Goal: Contribute content

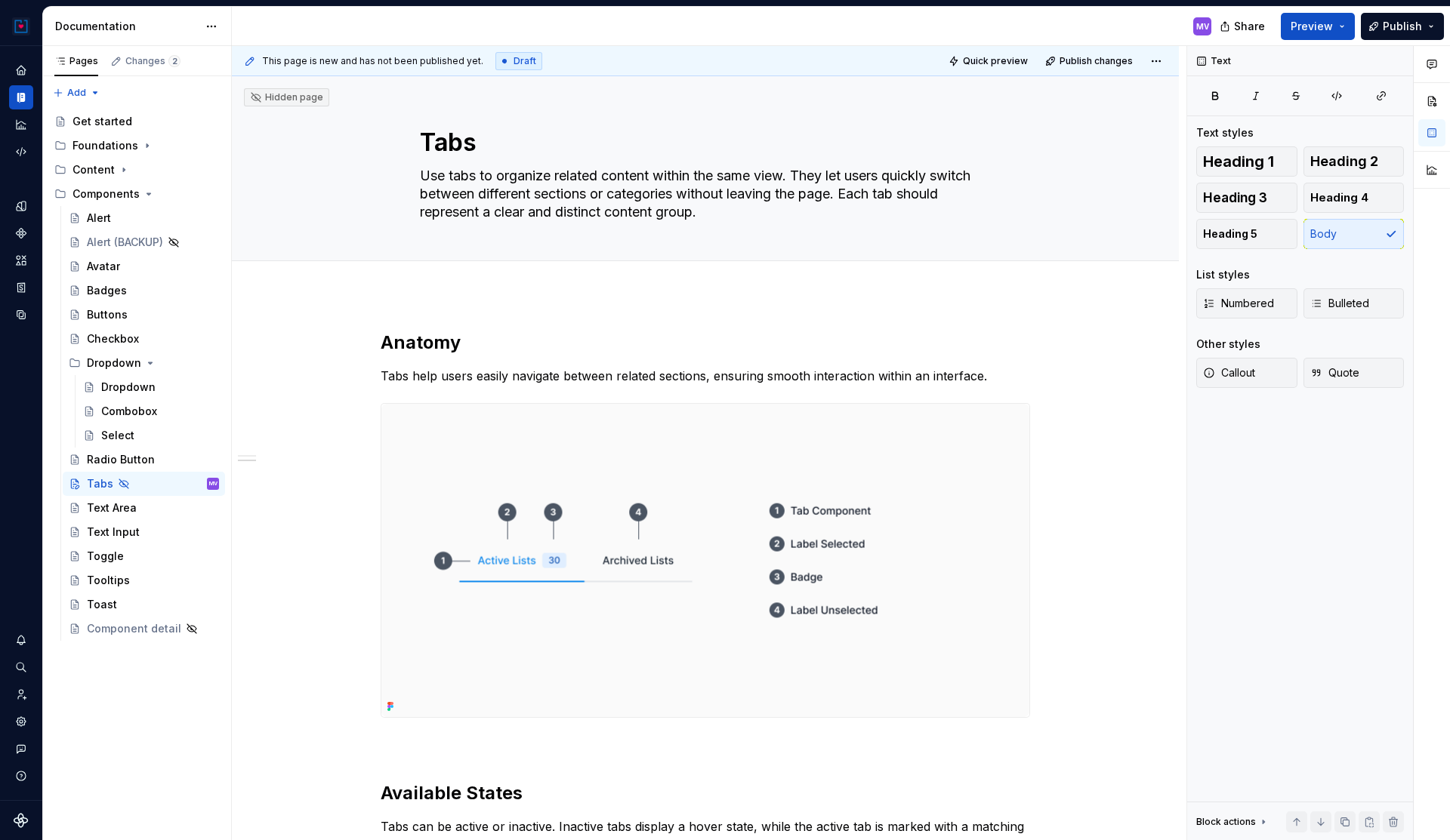
scroll to position [513, 0]
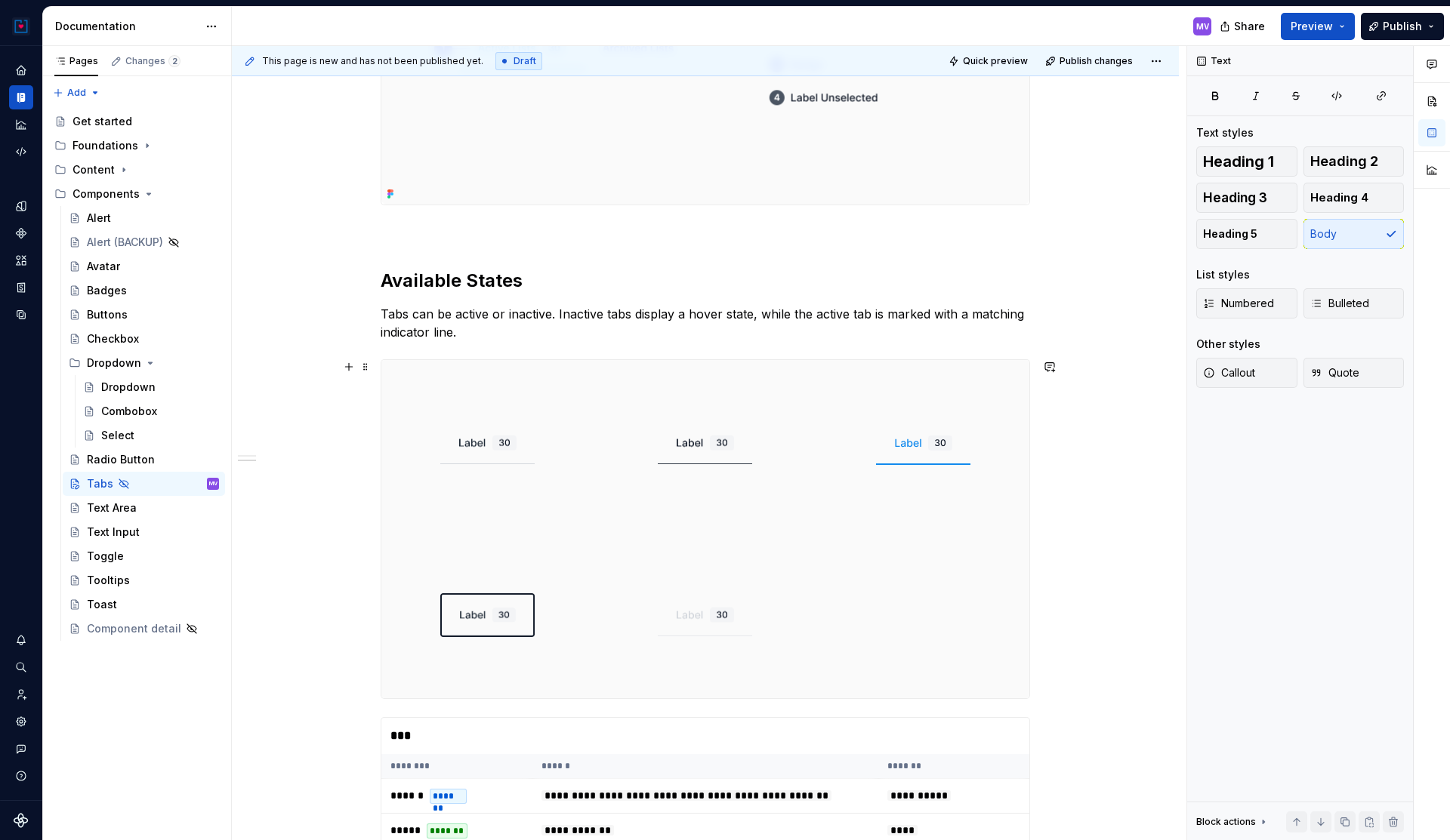
click at [1071, 407] on div "**********" at bounding box center [706, 683] width 947 height 1804
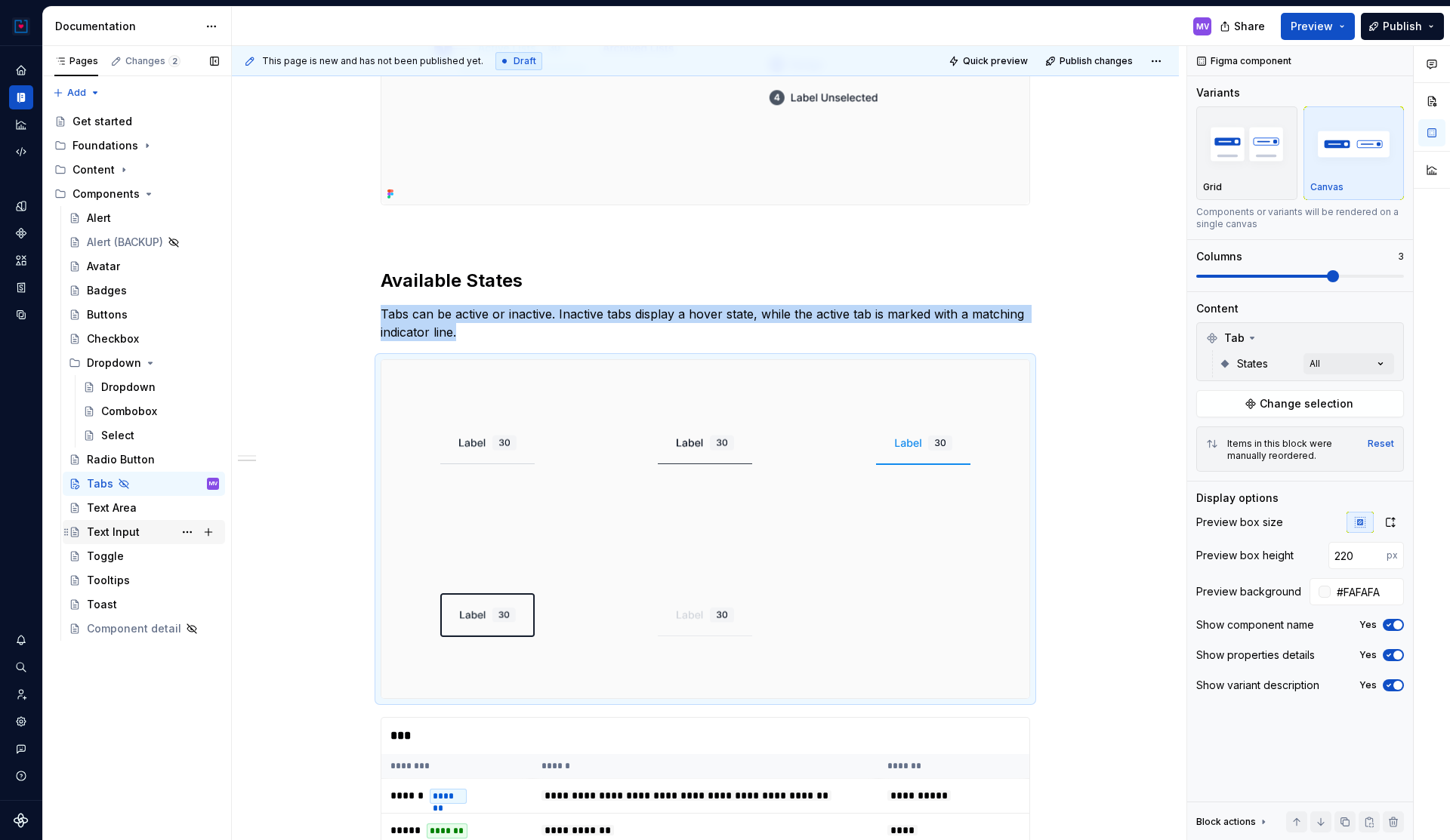
click at [101, 527] on div "Text Input" at bounding box center [113, 533] width 53 height 15
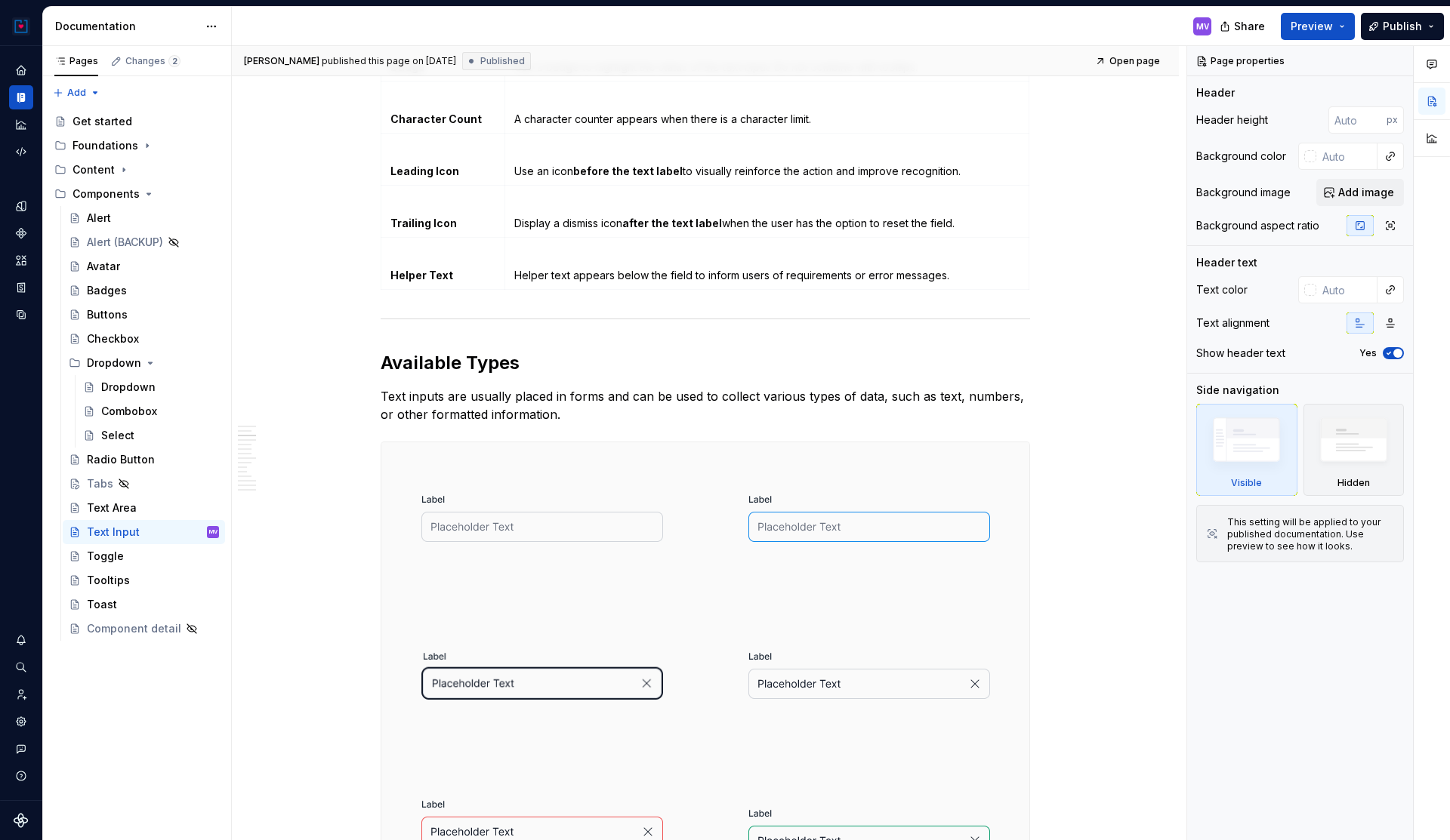
type textarea "*"
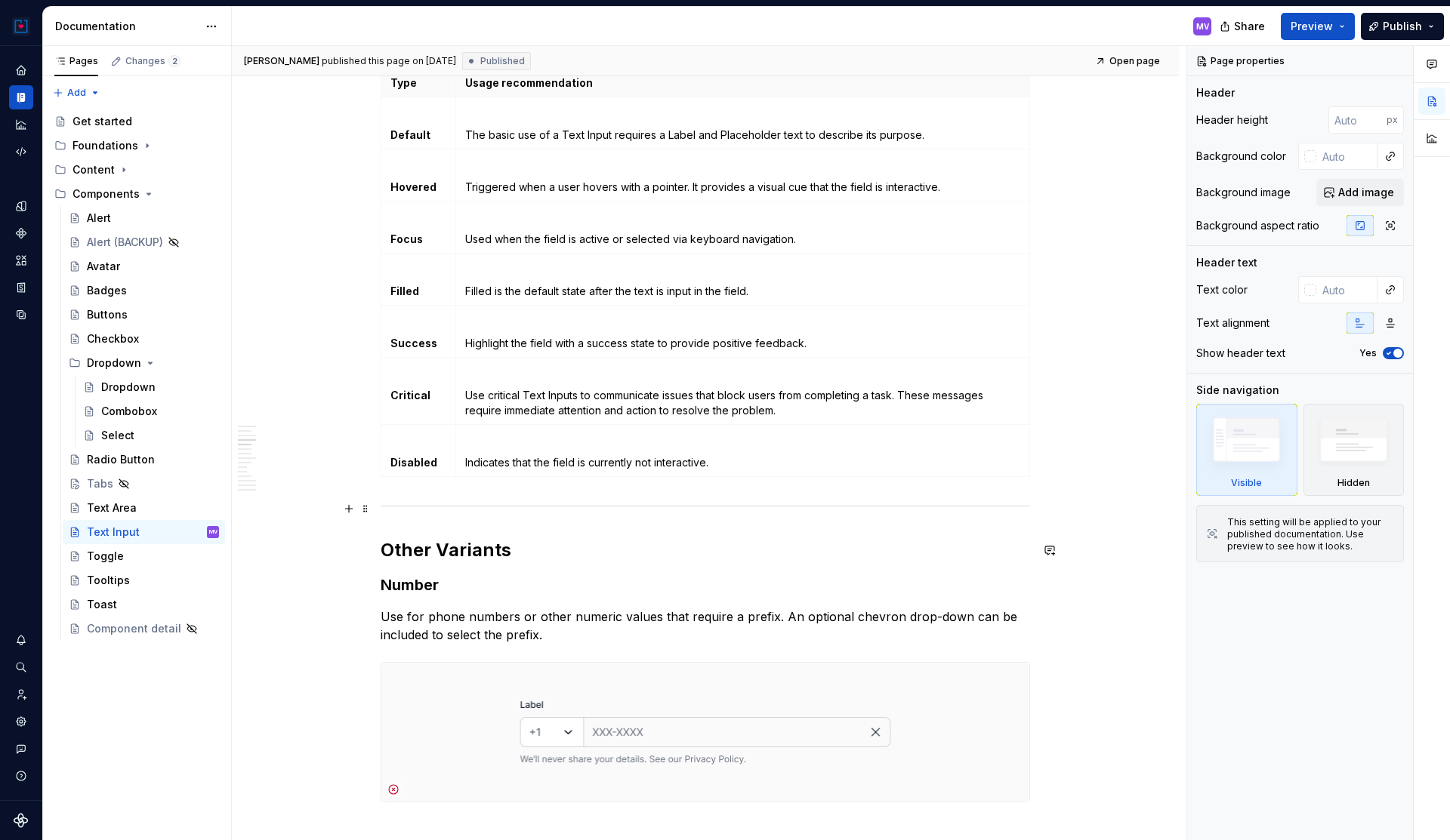
scroll to position [2456, 0]
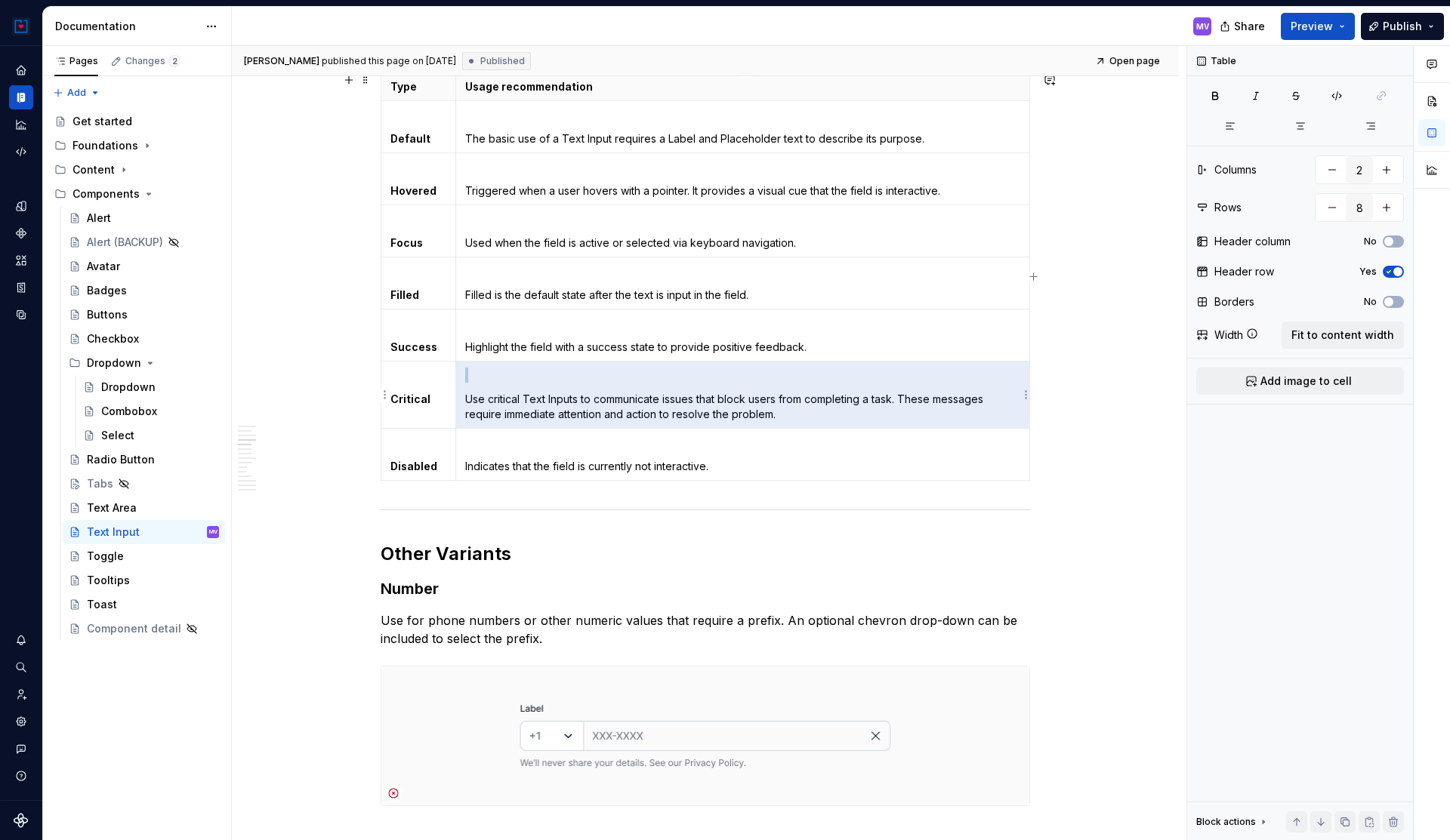
drag, startPoint x: 799, startPoint y: 415, endPoint x: 491, endPoint y: 405, distance: 308.2
click at [491, 405] on p "Use critical Text Inputs to communicate issues that block users from completing…" at bounding box center [743, 407] width 555 height 30
click at [519, 405] on p "Use critical Text Inputs to communicate issues that block users from completing…" at bounding box center [743, 407] width 555 height 30
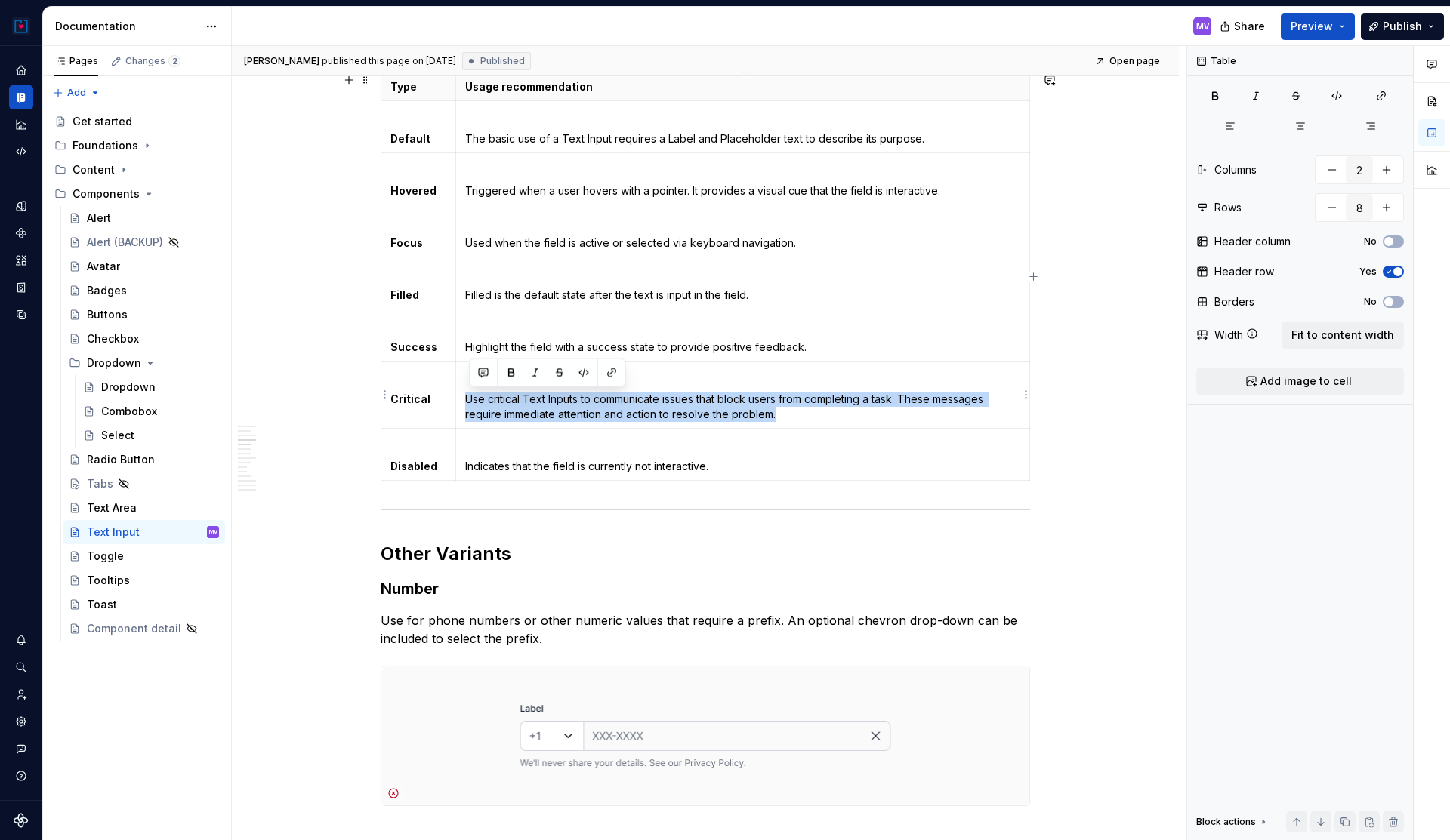
drag, startPoint x: 469, startPoint y: 399, endPoint x: 784, endPoint y: 414, distance: 315.4
click at [784, 414] on p "Use critical Text Inputs to communicate issues that block users from completing…" at bounding box center [743, 407] width 555 height 30
click at [593, 412] on p "Use critical Text Inputs to communicate issues that block users from completing…" at bounding box center [743, 407] width 555 height 30
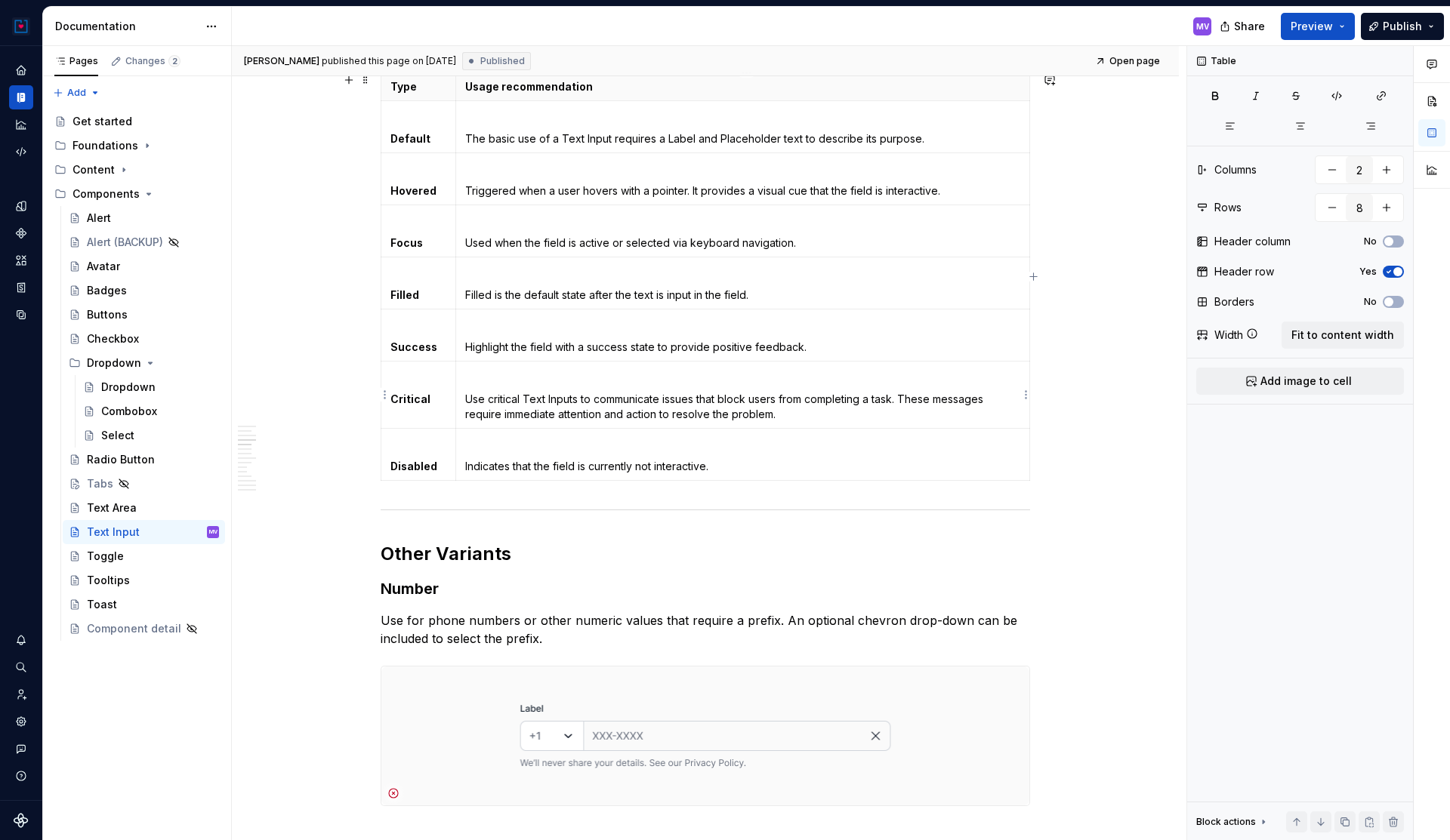
click at [470, 399] on p "Use critical Text Inputs to communicate issues that block users from completing…" at bounding box center [743, 407] width 555 height 30
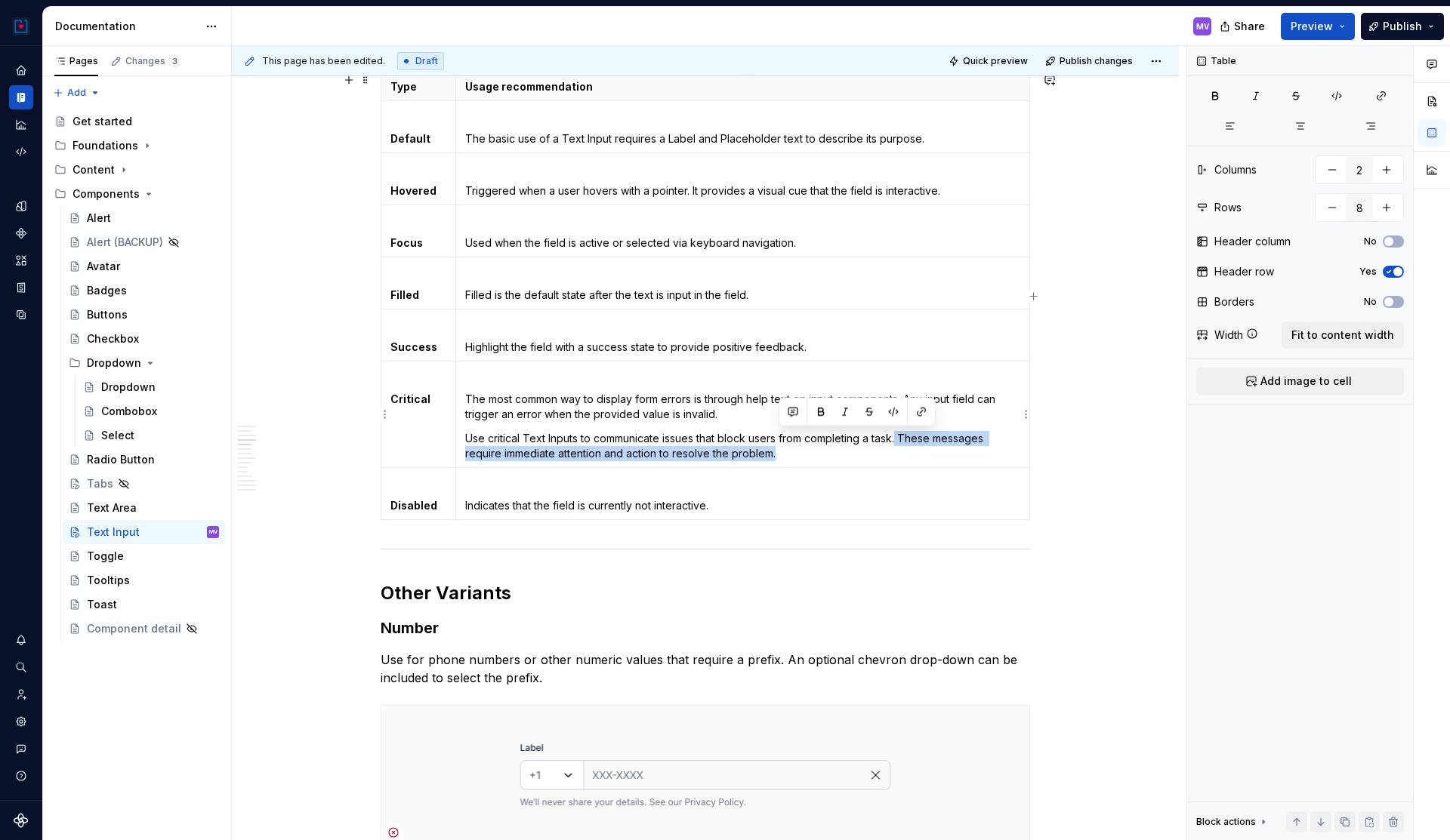
drag, startPoint x: 904, startPoint y: 436, endPoint x: 944, endPoint y: 450, distance: 42.4
click at [944, 450] on p "Use critical Text Inputs to communicate issues that block users from completing…" at bounding box center [743, 445] width 555 height 30
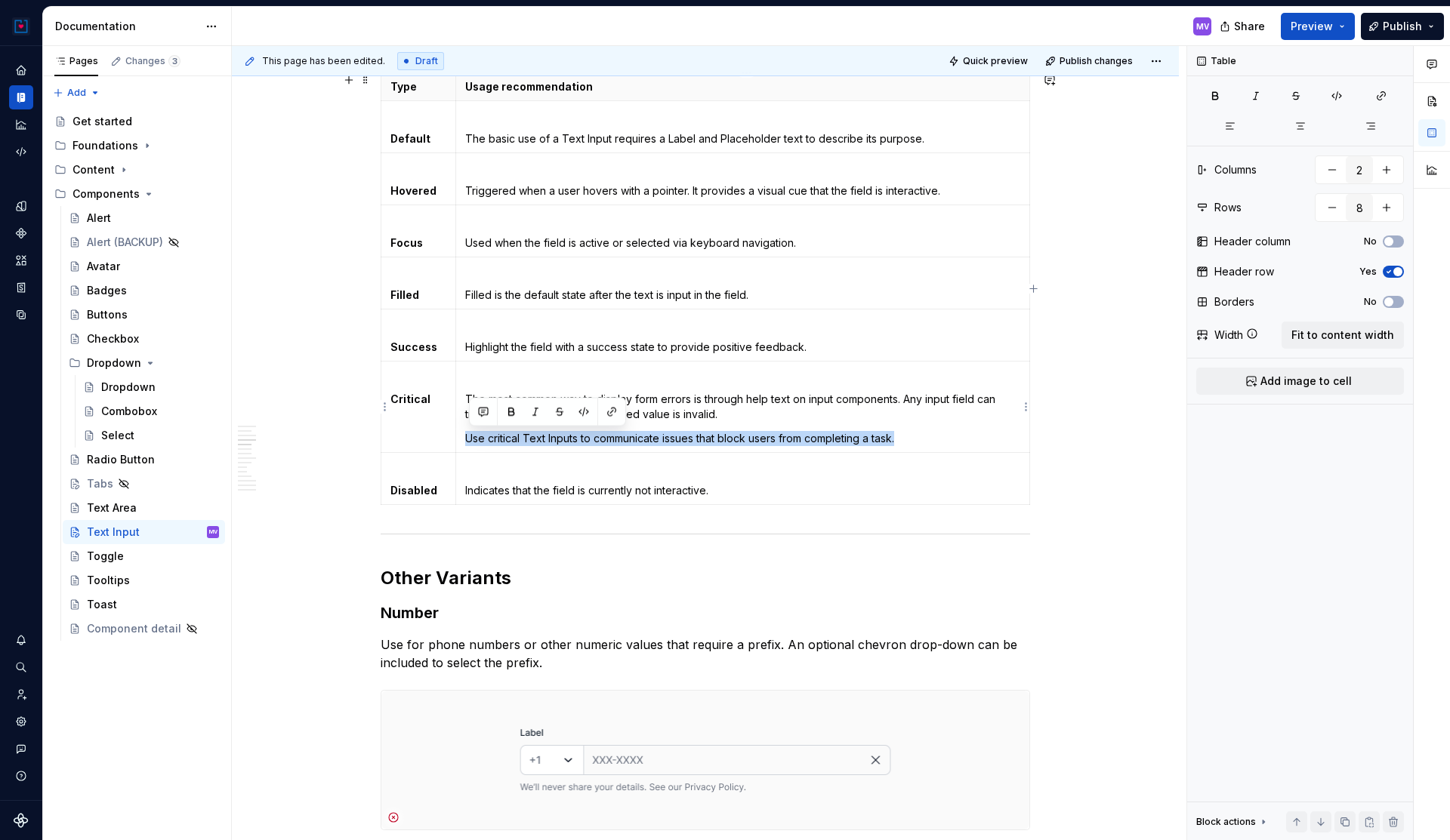
drag, startPoint x: 929, startPoint y: 442, endPoint x: 469, endPoint y: 441, distance: 460.0
click at [469, 441] on p "Use critical Text Inputs to communicate issues that block users from completing…" at bounding box center [743, 438] width 555 height 15
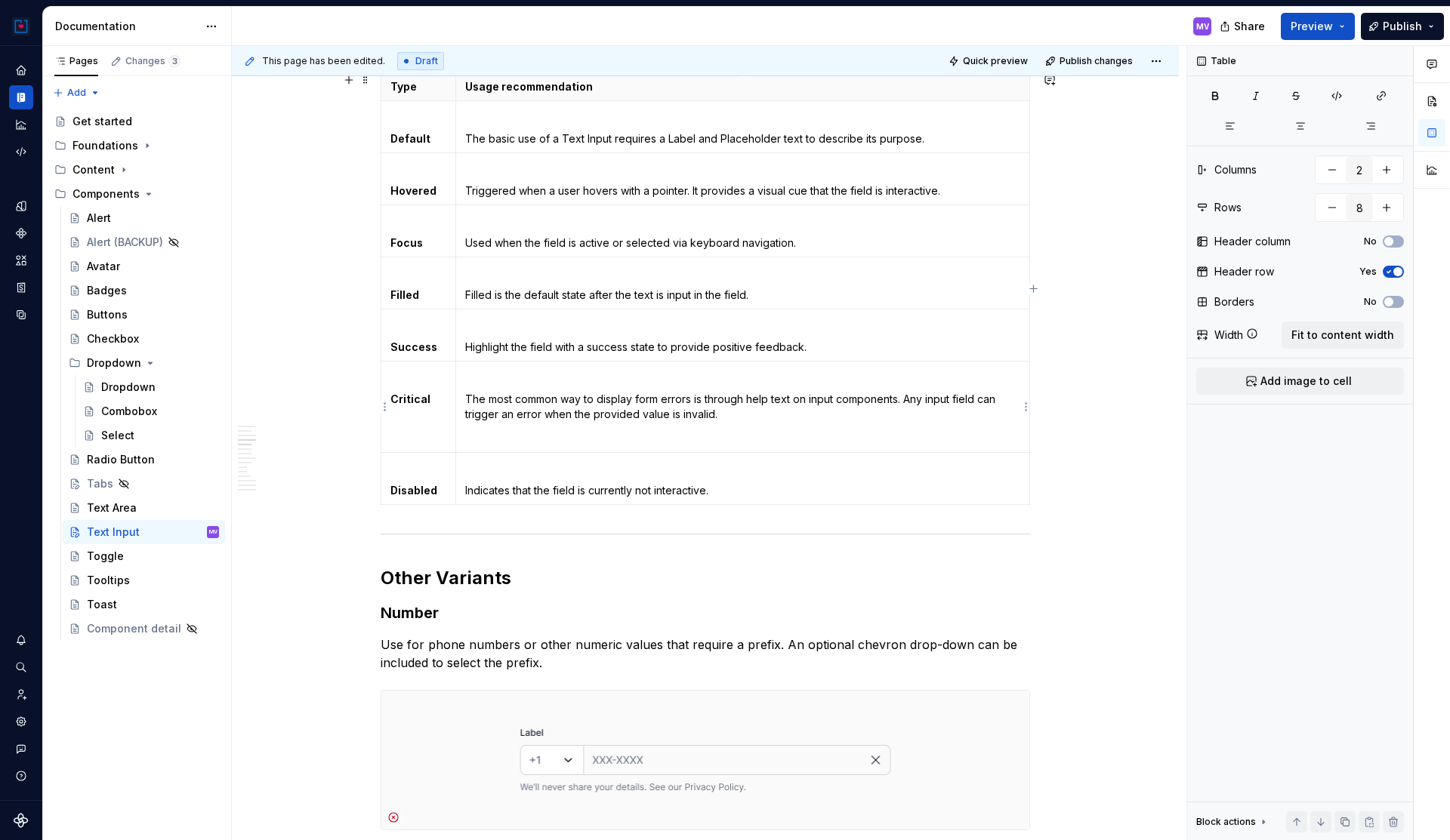
click at [474, 394] on p "The most common way to display form errors is through help text on input compon…" at bounding box center [743, 407] width 555 height 30
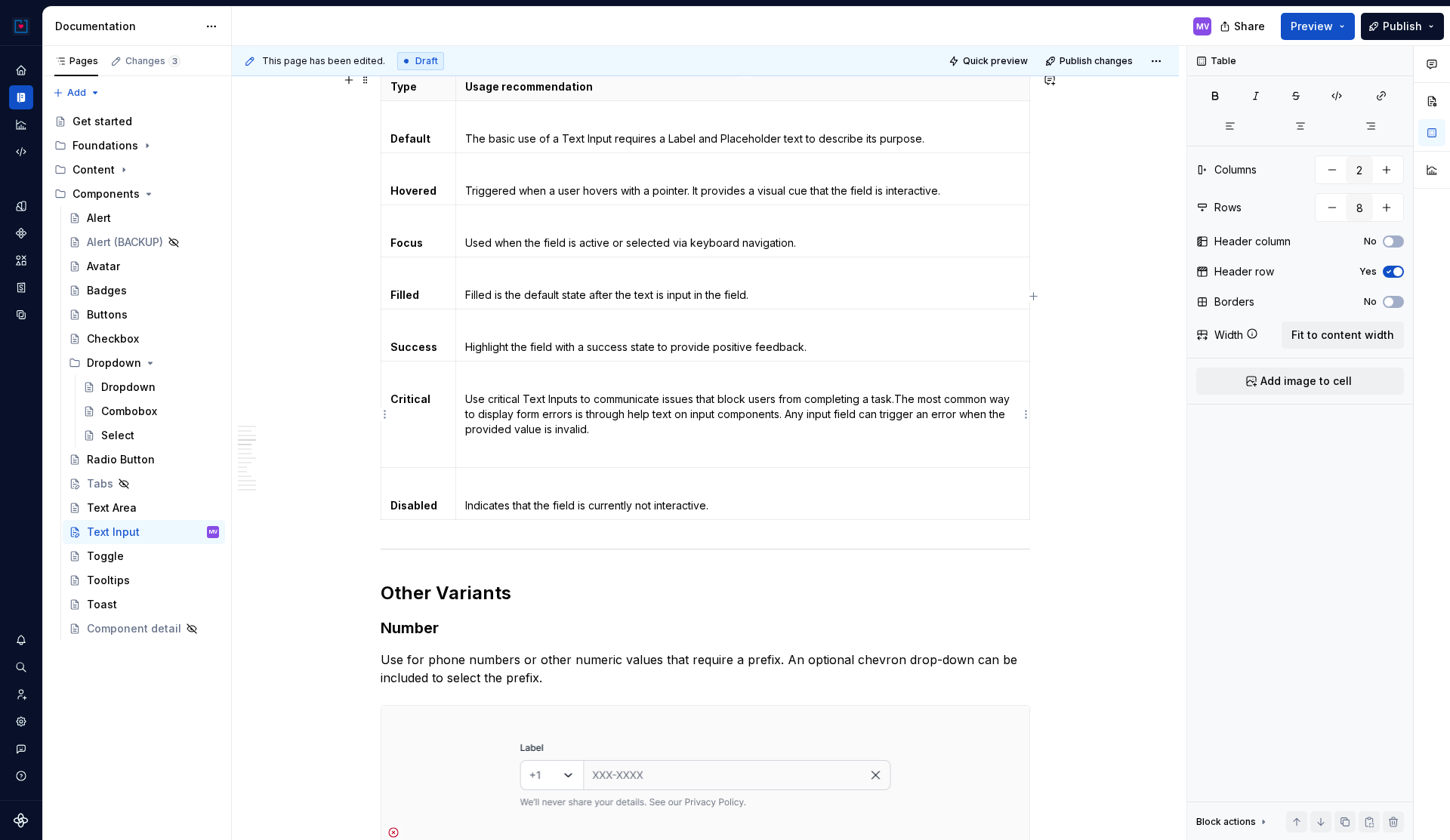
click at [499, 452] on p at bounding box center [743, 454] width 555 height 15
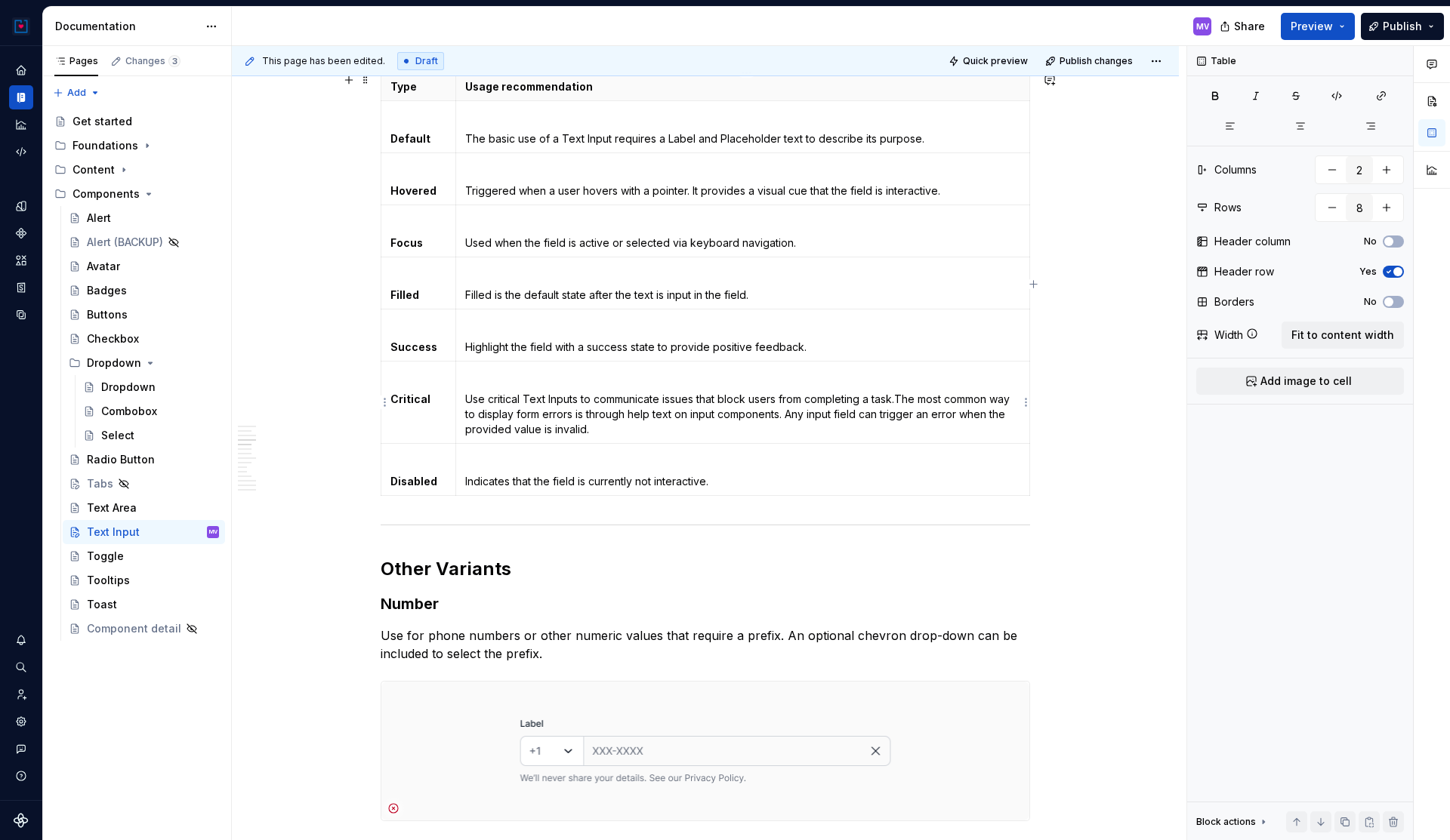
click at [904, 397] on p "Use critical Text Inputs to communicate issues that block users from completing…" at bounding box center [743, 414] width 555 height 45
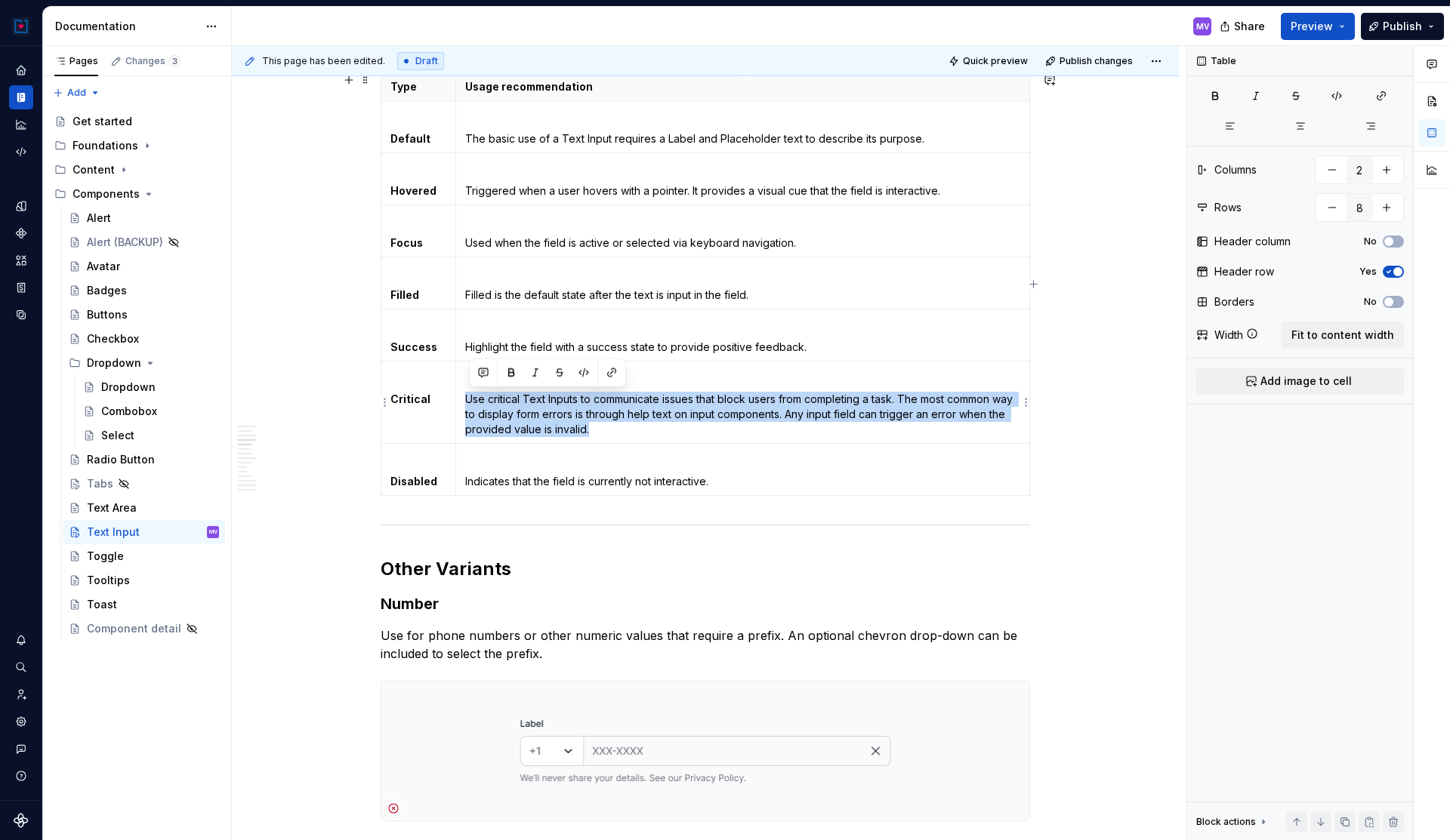
drag, startPoint x: 635, startPoint y: 429, endPoint x: 464, endPoint y: 402, distance: 173.1
click at [464, 402] on td "Use critical Text Inputs to communicate issues that block users from completing…" at bounding box center [743, 402] width 574 height 82
copy p "Use critical Text Inputs to communicate issues that block users from completing…"
click at [1405, 29] on span "Publish" at bounding box center [1402, 27] width 39 height 15
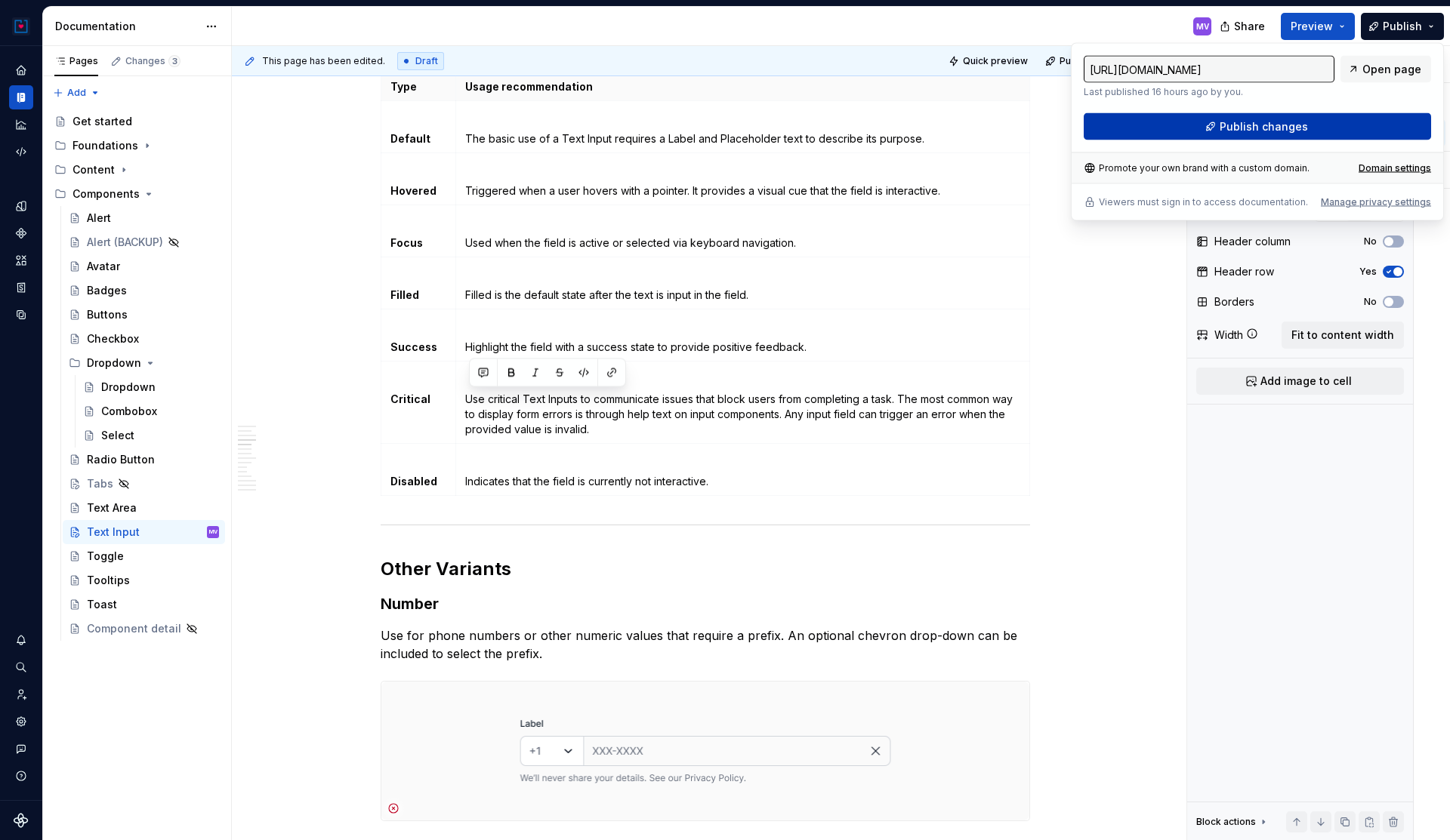
click at [1303, 122] on span "Publish changes" at bounding box center [1263, 127] width 88 height 15
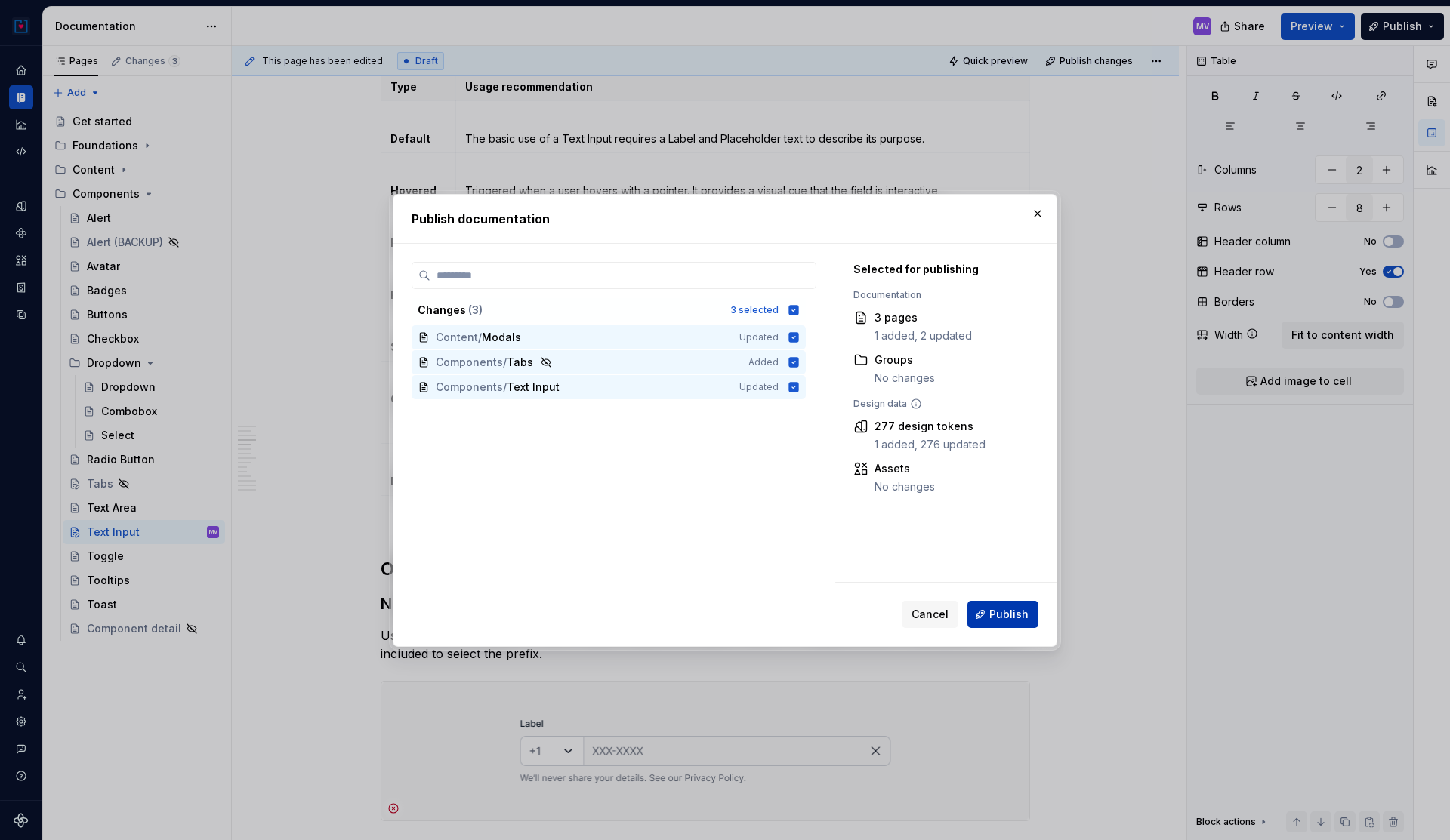
click at [1010, 613] on span "Publish" at bounding box center [1009, 615] width 39 height 15
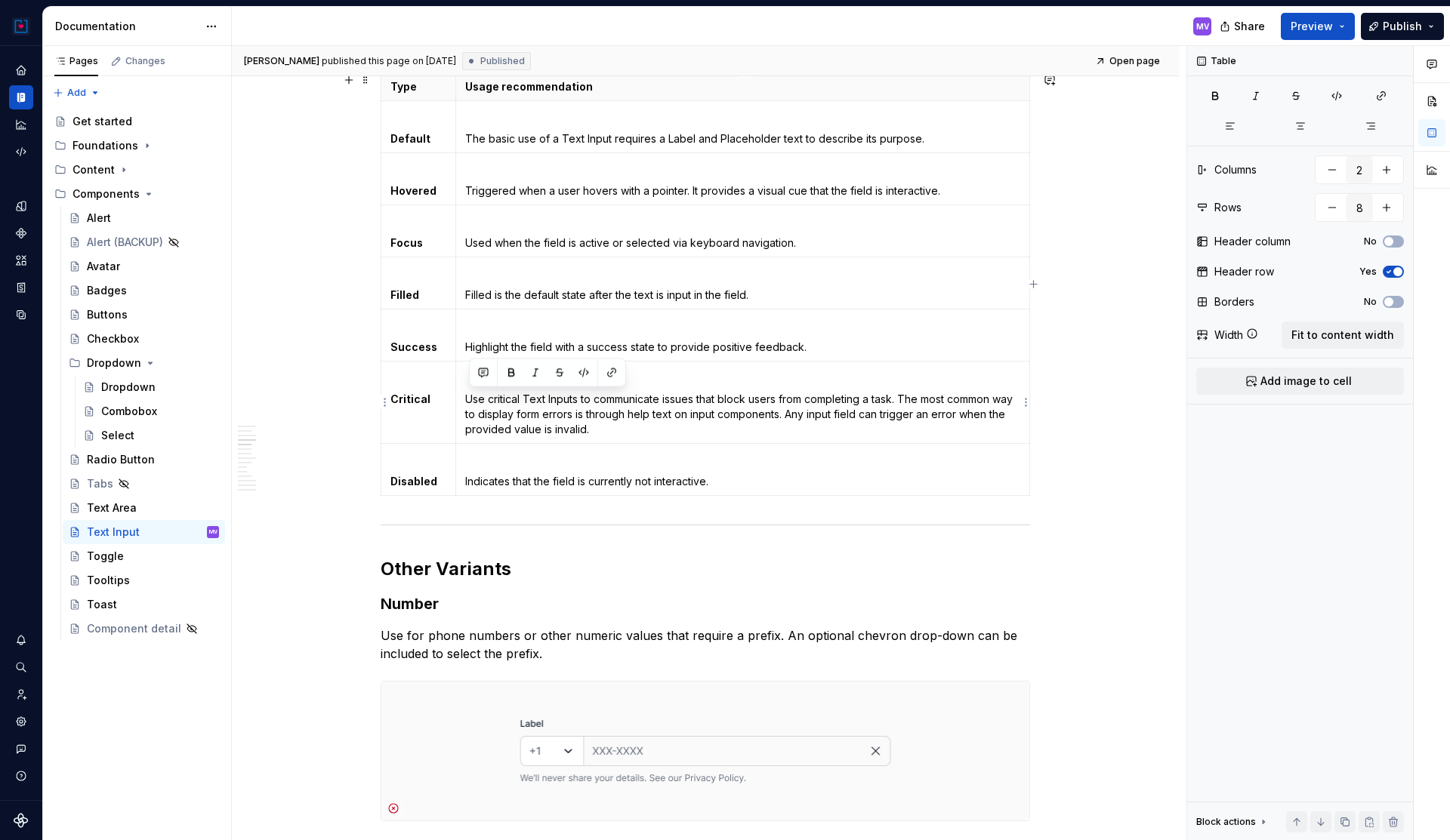
click at [580, 420] on p "Use critical Text Inputs to communicate issues that block users from completing…" at bounding box center [743, 414] width 555 height 45
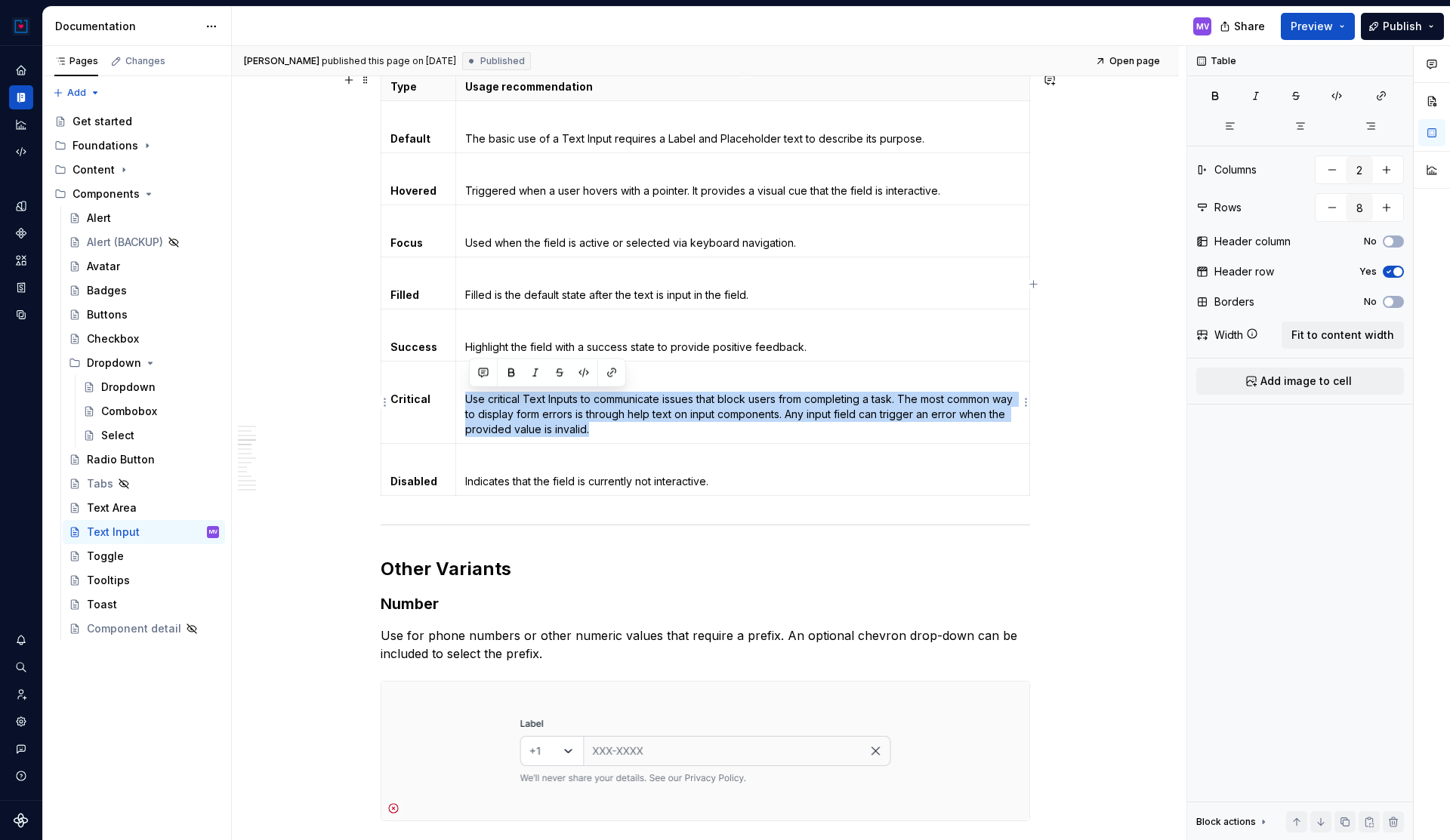
drag, startPoint x: 624, startPoint y: 425, endPoint x: 466, endPoint y: 401, distance: 159.8
click at [466, 401] on td "Use critical Text Inputs to communicate issues that block users from completing…" at bounding box center [743, 402] width 574 height 82
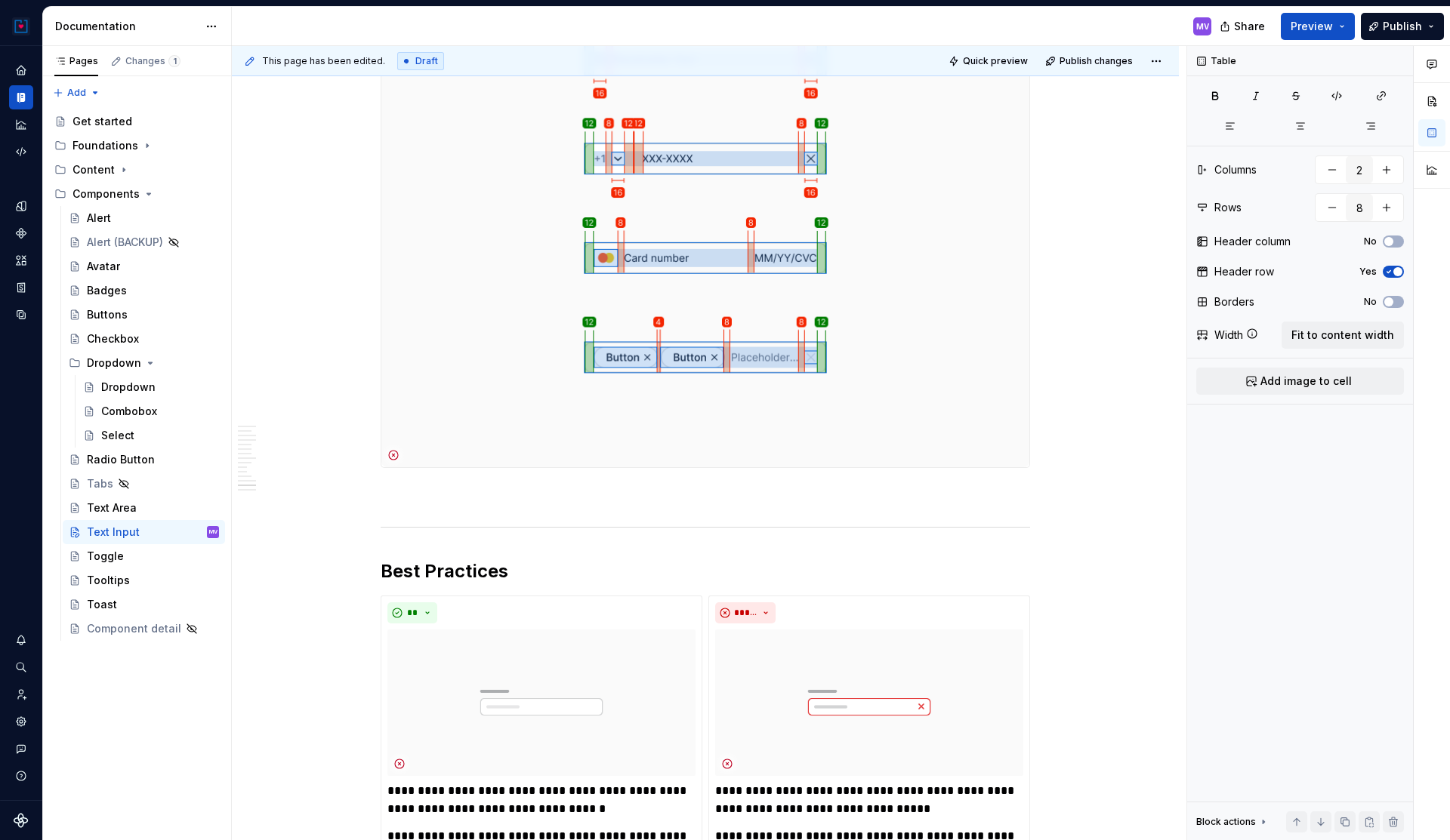
scroll to position [5685, 0]
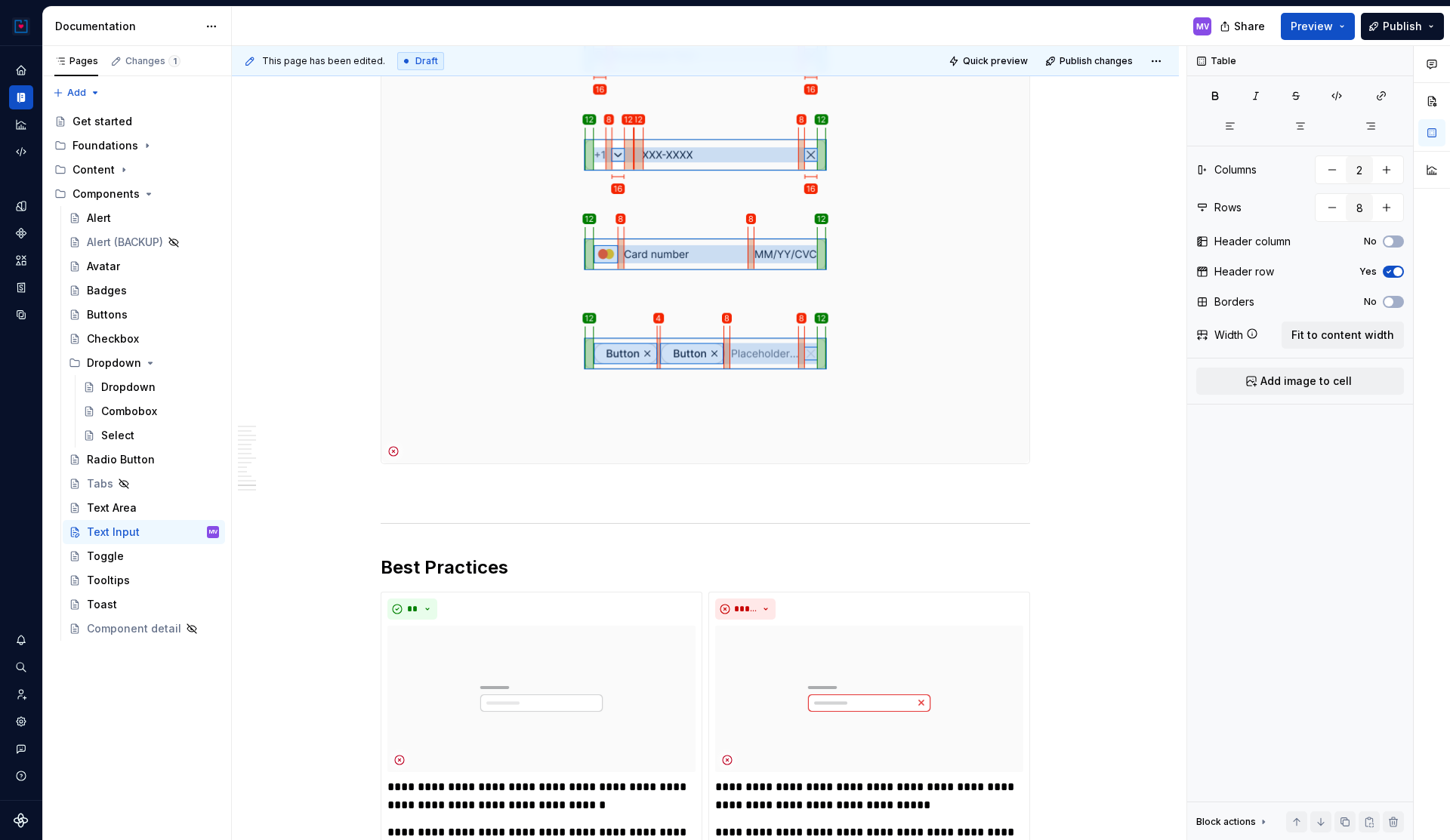
type textarea "*"
